Goal: Task Accomplishment & Management: Use online tool/utility

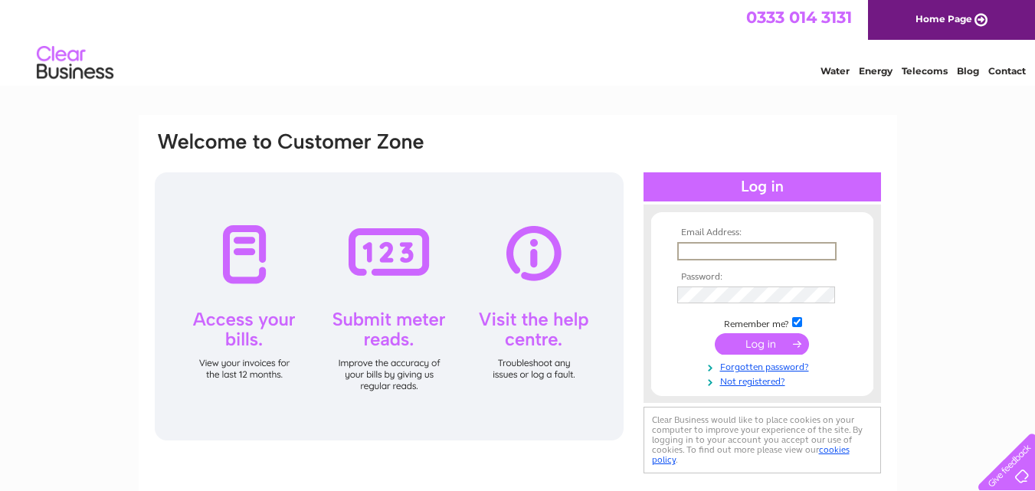
click at [743, 248] on input "text" at bounding box center [756, 251] width 159 height 18
type input "alexis.henry@btinternet.com"
click at [772, 343] on input "submit" at bounding box center [762, 342] width 94 height 21
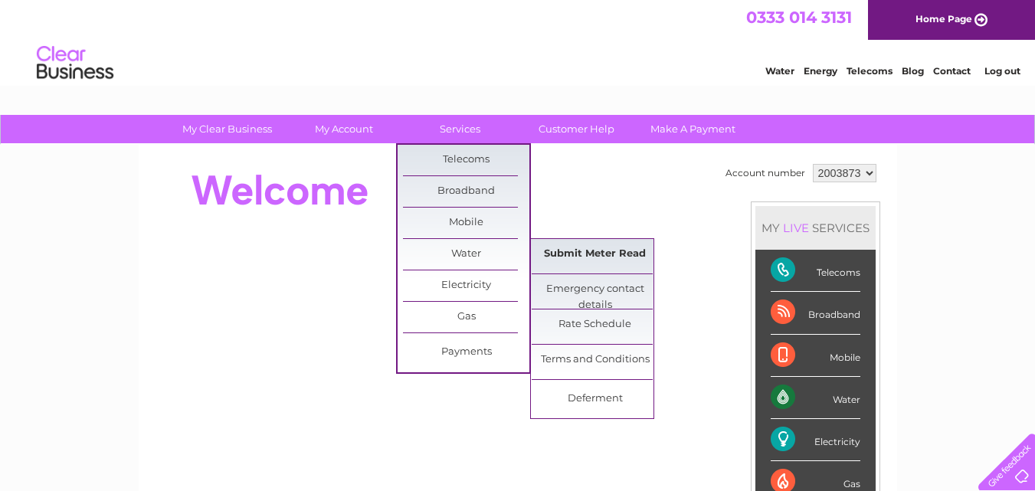
click at [584, 254] on link "Submit Meter Read" at bounding box center [595, 254] width 126 height 31
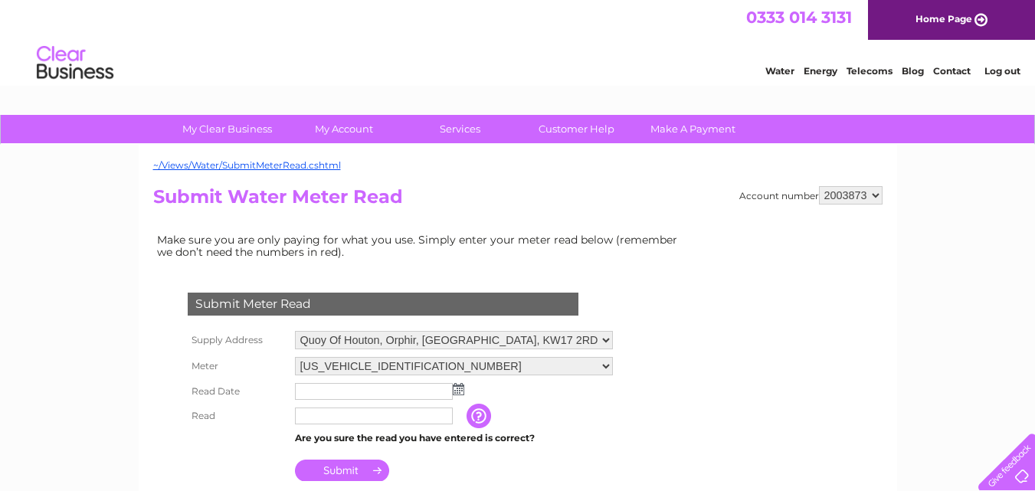
click at [461, 389] on img at bounding box center [458, 389] width 11 height 12
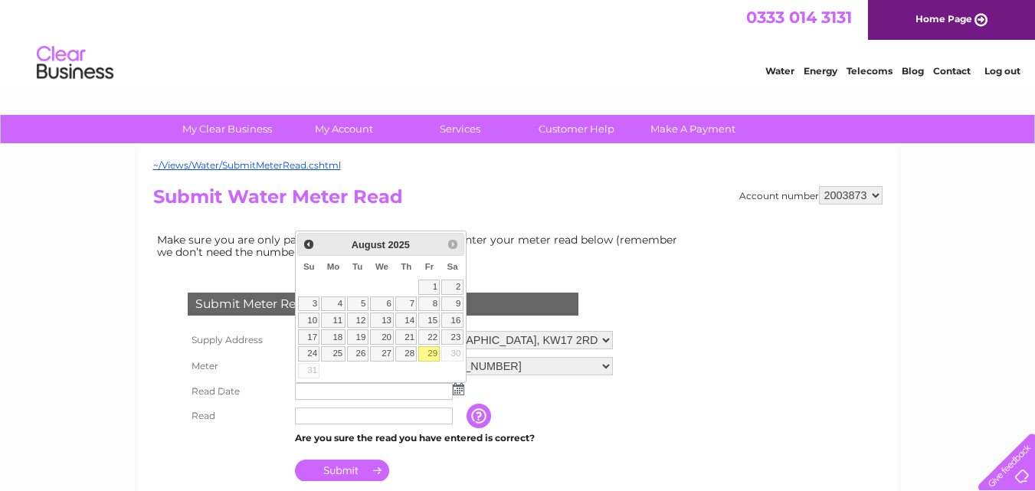
click at [431, 356] on link "29" at bounding box center [428, 353] width 21 height 15
type input "2025/08/29"
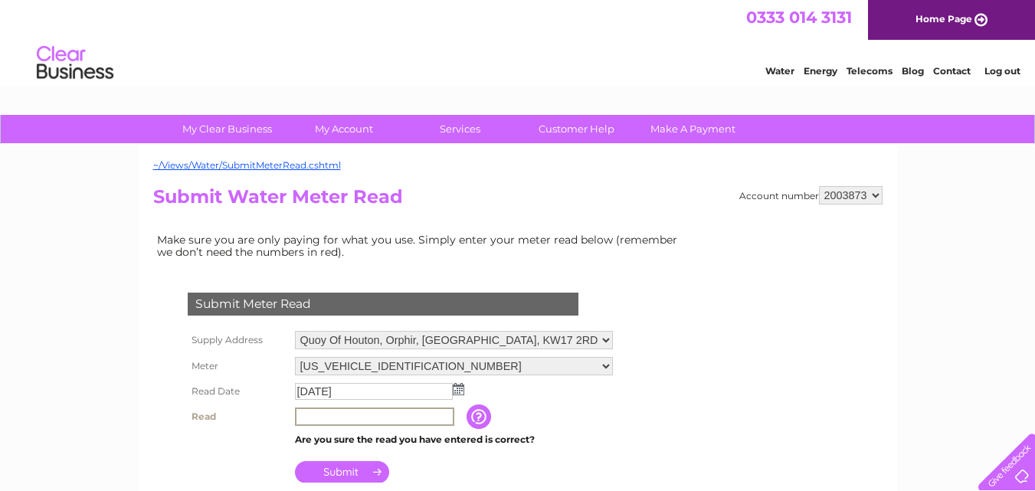
click at [354, 418] on input "text" at bounding box center [374, 417] width 159 height 18
type input "472"
click at [373, 469] on input "Submit" at bounding box center [342, 470] width 94 height 21
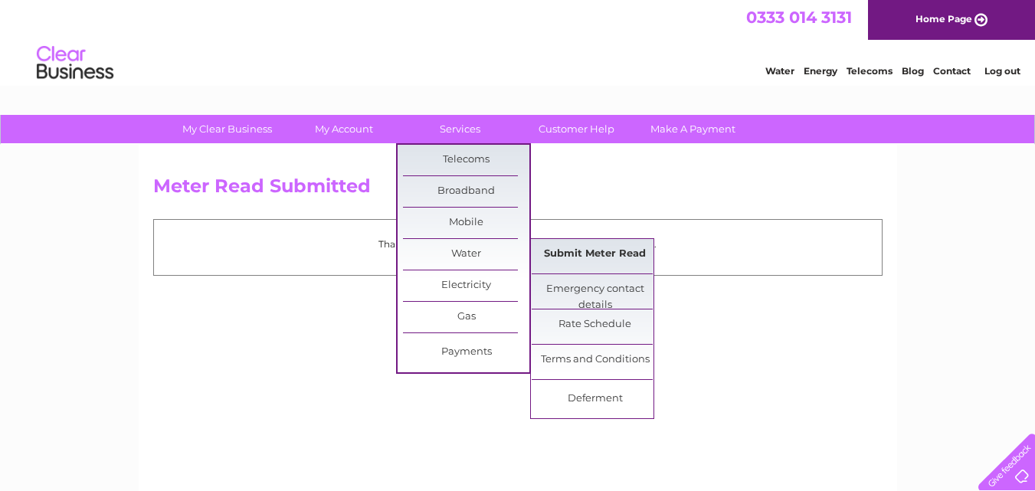
click at [592, 251] on link "Submit Meter Read" at bounding box center [595, 254] width 126 height 31
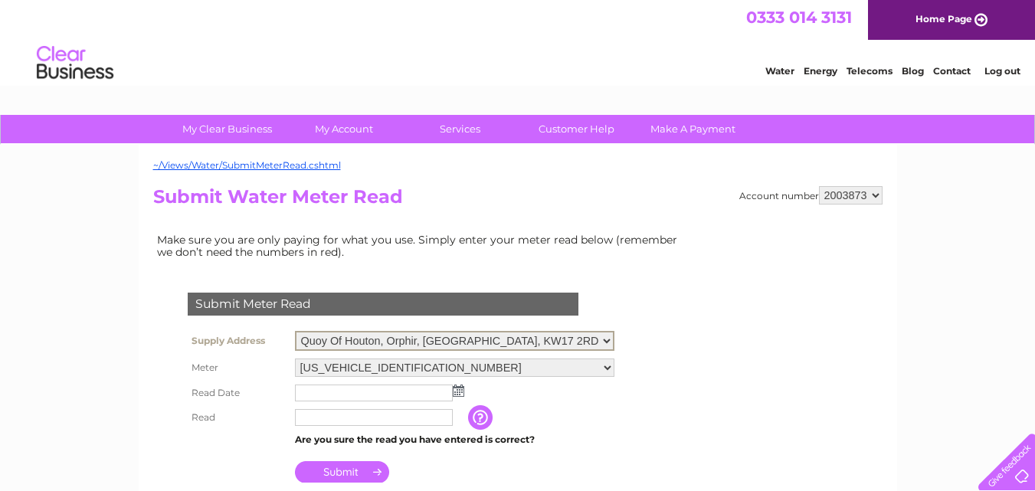
click at [595, 342] on select "Quoy Of Houton, Orphir, Orkney, KW17 2RD Lunan, Harray, Orkney, Isle Of Orkney,…" at bounding box center [455, 341] width 320 height 20
select select "479367"
click at [295, 331] on select "Quoy Of Houton, Orphir, Orkney, KW17 2RD Lunan, Harray, Orkney, Isle Of Orkney,…" at bounding box center [455, 341] width 320 height 20
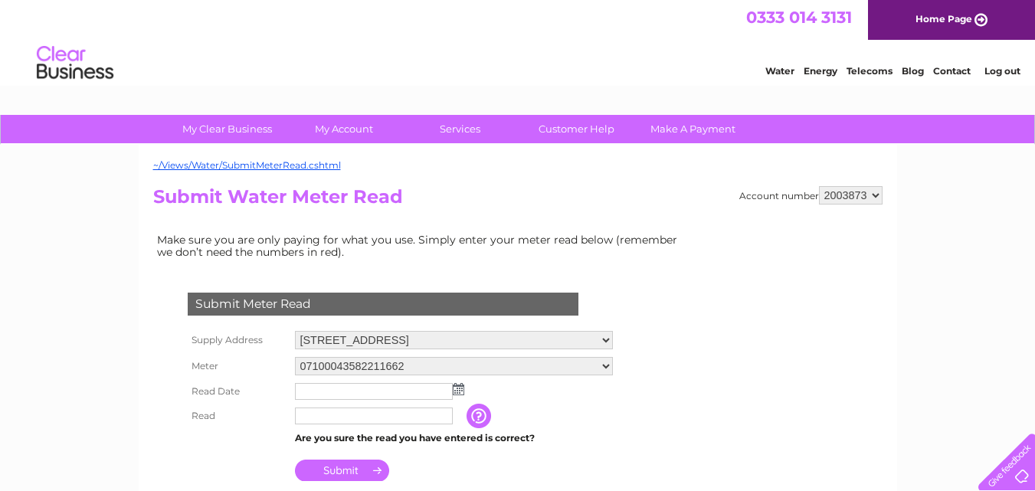
click at [460, 389] on img at bounding box center [458, 389] width 11 height 12
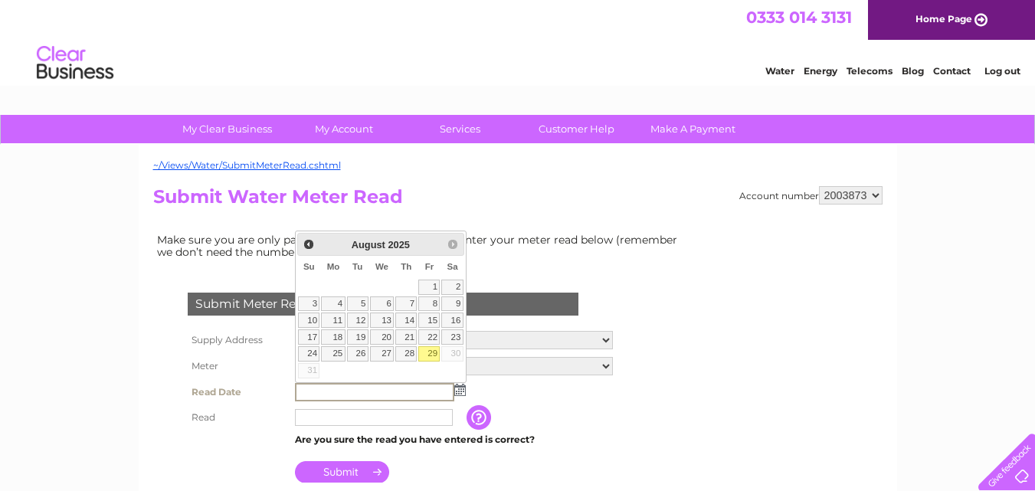
click at [427, 350] on link "29" at bounding box center [428, 353] width 21 height 15
type input "2025/08/29"
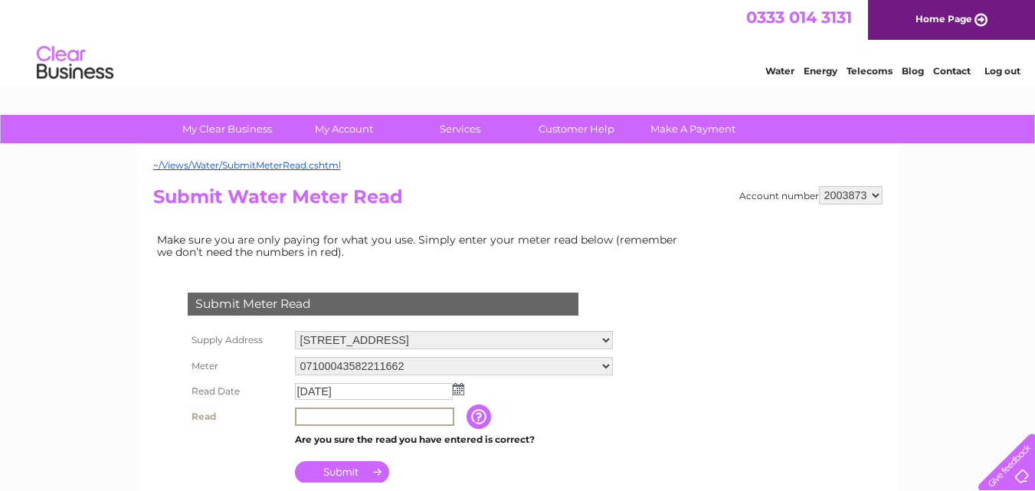
click at [339, 416] on input "text" at bounding box center [374, 417] width 159 height 18
type input "3108"
click at [374, 471] on input "Submit" at bounding box center [342, 470] width 94 height 21
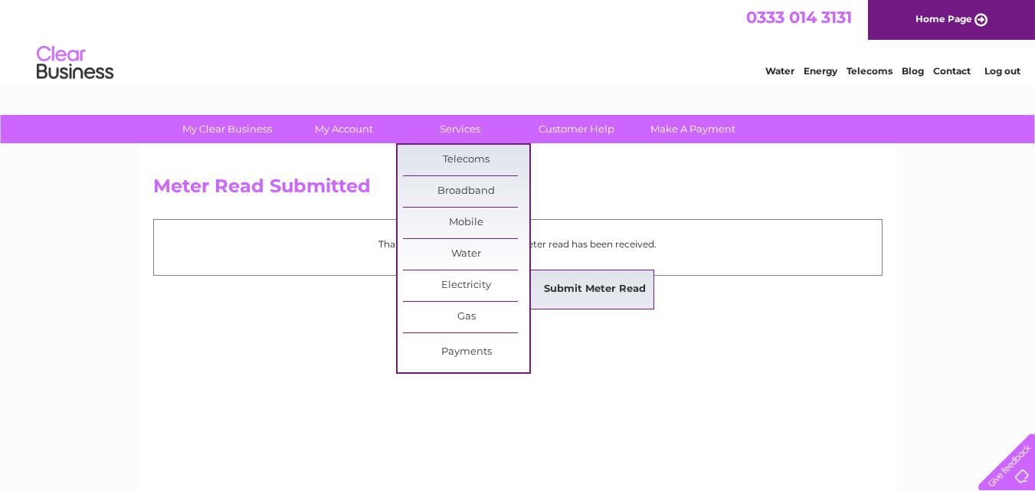
click at [577, 287] on link "Submit Meter Read" at bounding box center [595, 289] width 126 height 31
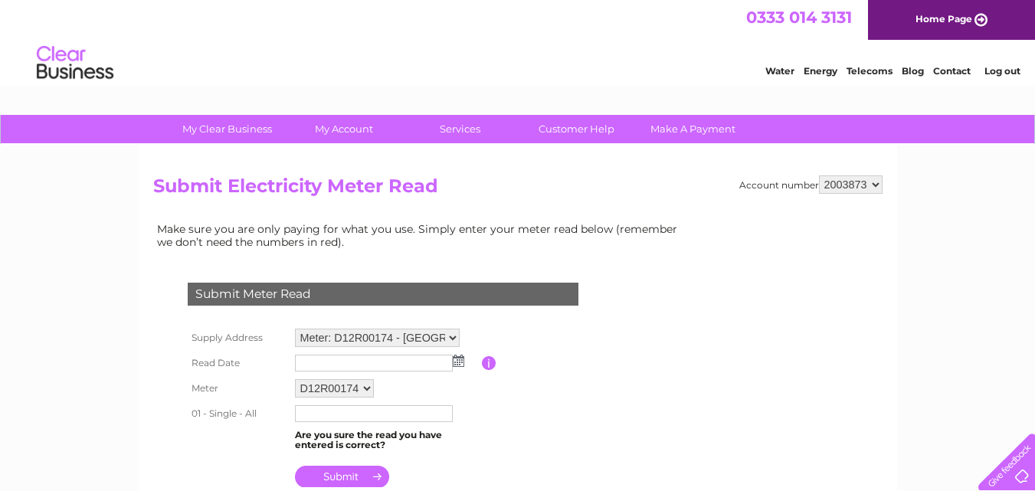
click at [460, 359] on img at bounding box center [458, 361] width 11 height 12
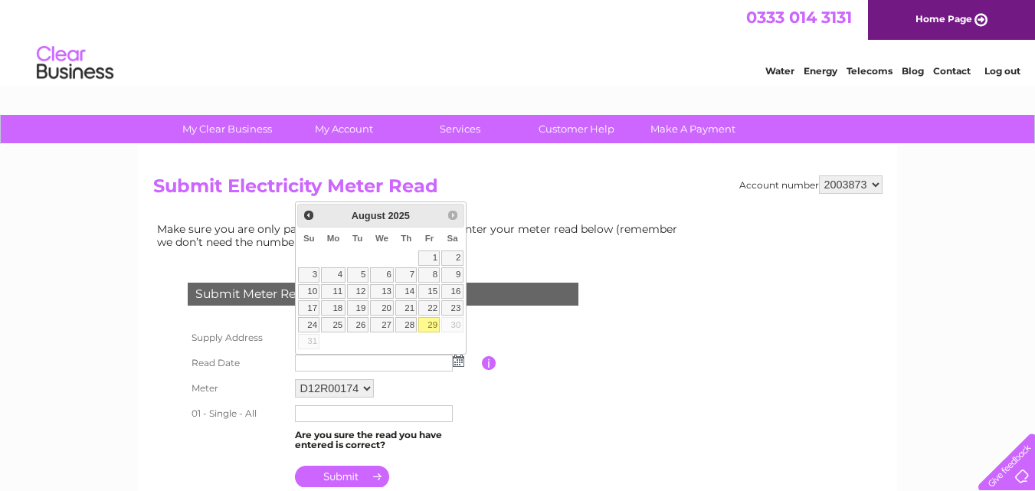
click at [428, 323] on link "29" at bounding box center [428, 324] width 21 height 15
type input "[DATE]"
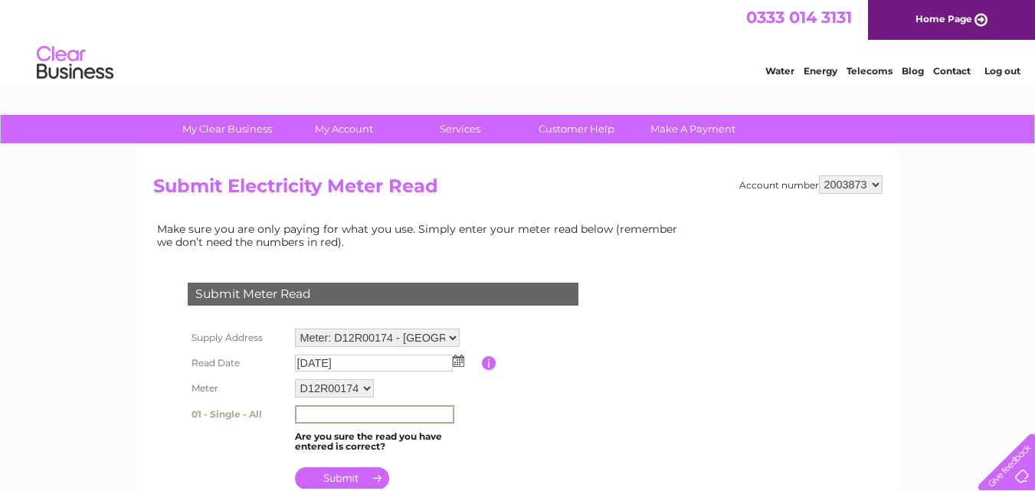
click at [361, 415] on input "text" at bounding box center [374, 414] width 159 height 18
click at [369, 410] on input "text" at bounding box center [374, 414] width 159 height 18
type input "16593"
click at [367, 474] on input "submit" at bounding box center [342, 476] width 94 height 21
